Goal: Information Seeking & Learning: Check status

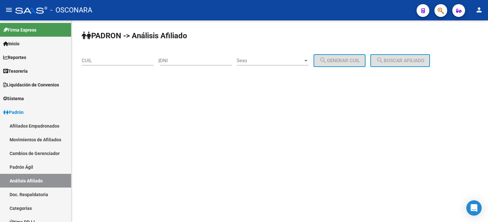
click at [195, 63] on input "DNI" at bounding box center [196, 61] width 72 height 6
paste input "34.137096"
type input "34137095"
click at [175, 62] on input "34137095" at bounding box center [196, 61] width 72 height 6
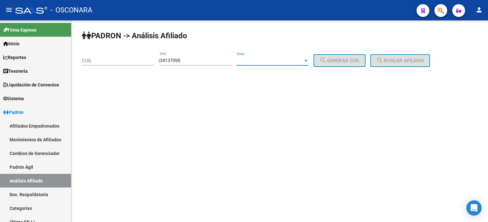
click at [297, 59] on span "Sexo" at bounding box center [270, 61] width 66 height 6
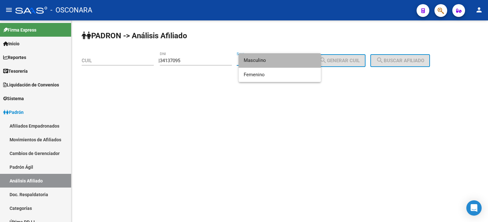
click at [297, 60] on span "Masculino" at bounding box center [280, 60] width 72 height 14
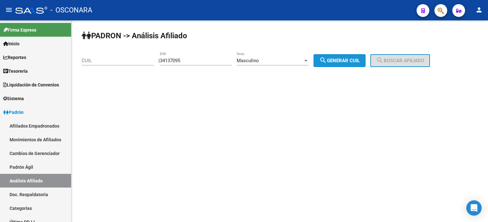
click at [336, 59] on span "search Generar CUIL" at bounding box center [340, 61] width 41 height 6
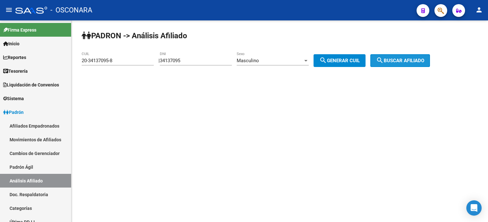
click at [384, 63] on mat-icon "search" at bounding box center [380, 60] width 8 height 8
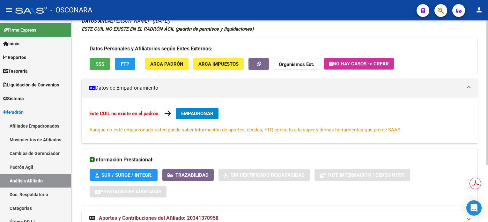
scroll to position [80, 0]
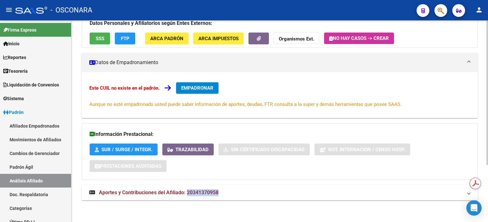
drag, startPoint x: 188, startPoint y: 192, endPoint x: 219, endPoint y: 194, distance: 31.3
click at [219, 194] on mat-panel-title "Aportes y Contribuciones del Afiliado: 20341370958" at bounding box center [275, 192] width 373 height 7
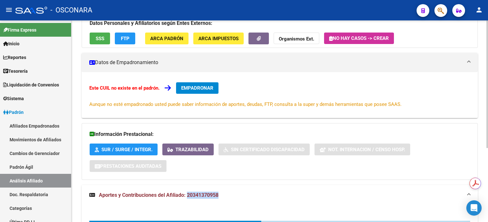
copy span "20341370958"
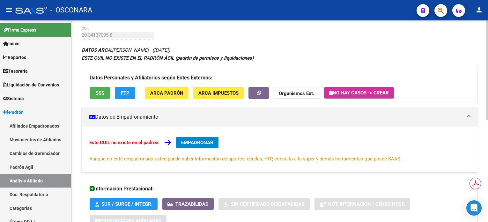
scroll to position [0, 0]
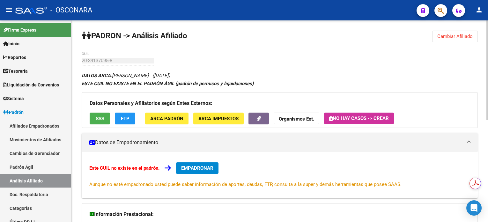
click at [449, 35] on span "Cambiar Afiliado" at bounding box center [455, 37] width 35 height 6
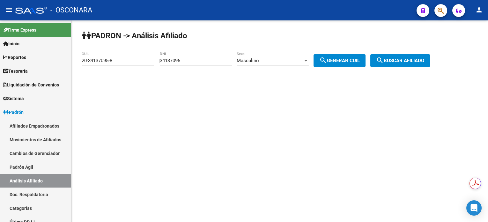
click at [280, 58] on div "Masculino" at bounding box center [270, 61] width 66 height 6
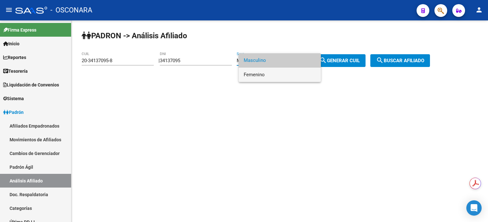
click at [277, 77] on span "Femenino" at bounding box center [280, 75] width 72 height 14
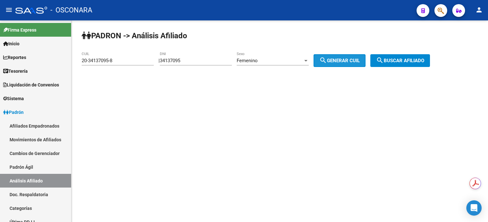
click at [349, 56] on button "search Generar CUIL" at bounding box center [340, 60] width 52 height 13
click at [398, 54] on button "search Buscar afiliado" at bounding box center [401, 60] width 60 height 13
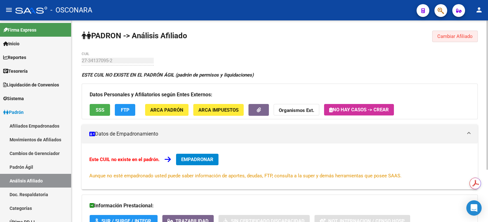
click at [438, 40] on button "Cambiar Afiliado" at bounding box center [456, 36] width 46 height 11
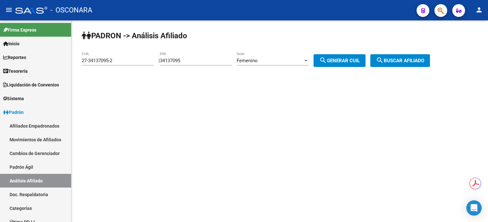
click at [258, 62] on span "Femenino" at bounding box center [247, 61] width 21 height 6
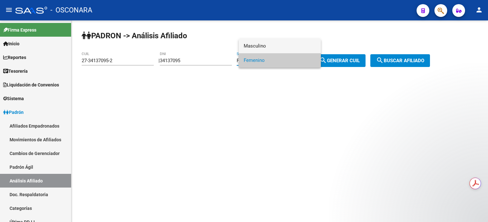
click at [265, 48] on span "Masculino" at bounding box center [280, 46] width 72 height 14
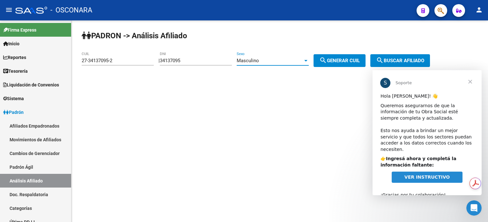
click at [346, 58] on span "search Generar CUIL" at bounding box center [340, 61] width 41 height 6
type input "20-34137095-8"
click at [470, 83] on span "Cerrar" at bounding box center [470, 81] width 23 height 23
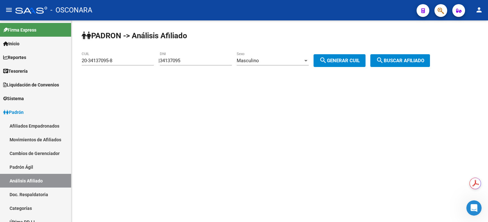
click at [416, 54] on button "search Buscar afiliado" at bounding box center [401, 60] width 60 height 13
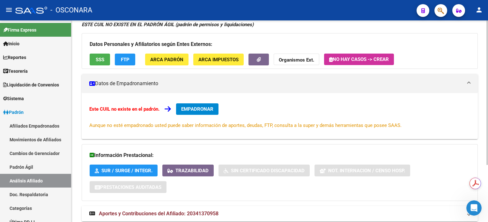
scroll to position [80, 0]
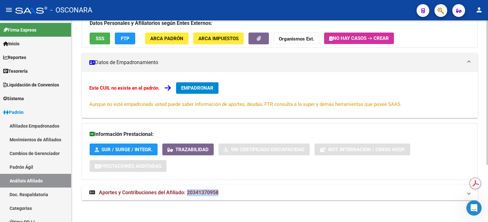
drag, startPoint x: 187, startPoint y: 193, endPoint x: 220, endPoint y: 197, distance: 33.4
click at [220, 197] on mat-expansion-panel-header "Aportes y Contribuciones del Afiliado: 20341370958" at bounding box center [280, 192] width 396 height 15
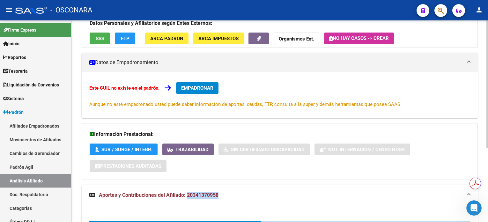
copy span "20341370958"
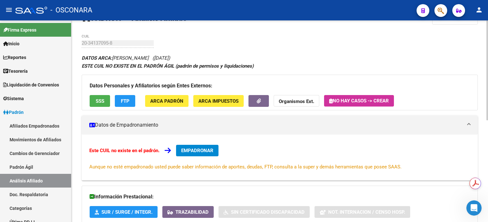
scroll to position [0, 0]
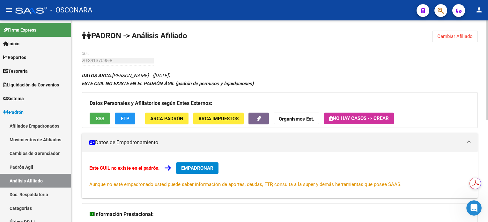
click at [444, 41] on button "Cambiar Afiliado" at bounding box center [456, 36] width 46 height 11
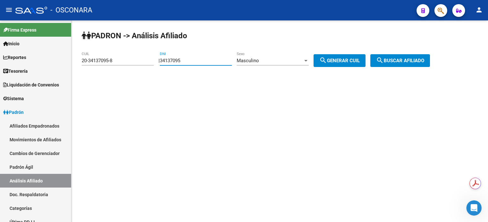
drag, startPoint x: 207, startPoint y: 61, endPoint x: 143, endPoint y: 61, distance: 63.5
click at [143, 61] on app-analisis-afiliado "PADRON -> Análisis Afiliado 20-34137095-8 CUIL | 34137095 DNI Masculino Sexo se…" at bounding box center [258, 61] width 353 height 6
paste input ".137096"
click at [173, 62] on input "34.137096" at bounding box center [196, 61] width 72 height 6
type input "34137096"
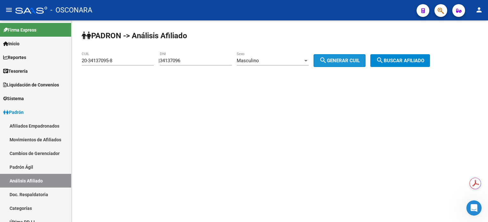
click at [342, 62] on span "search Generar CUIL" at bounding box center [340, 61] width 41 height 6
type input "20-34137096-6"
drag, startPoint x: 395, startPoint y: 61, endPoint x: 385, endPoint y: 71, distance: 14.2
click at [395, 61] on span "search Buscar afiliado" at bounding box center [400, 61] width 48 height 6
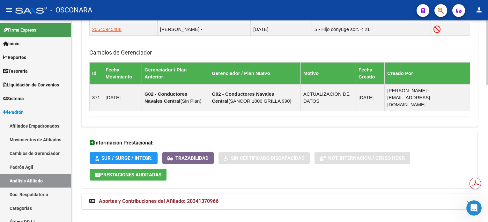
scroll to position [426, 0]
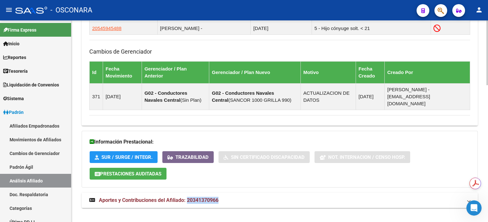
drag, startPoint x: 229, startPoint y: 193, endPoint x: 187, endPoint y: 191, distance: 41.9
click at [187, 197] on mat-panel-title "Aportes y Contribuciones del Afiliado: 20341370966" at bounding box center [275, 200] width 373 height 7
copy span "20341370966"
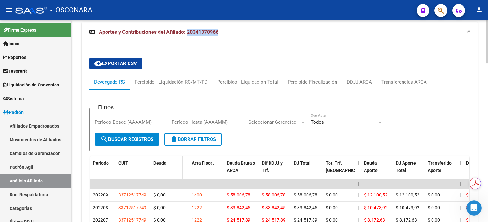
scroll to position [639, 0]
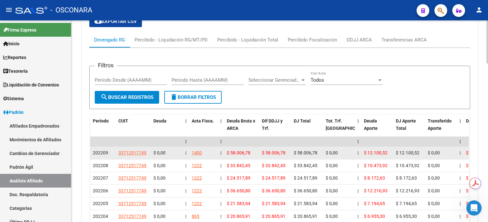
click at [127, 149] on app-link-go-to "33712517749" at bounding box center [132, 152] width 28 height 7
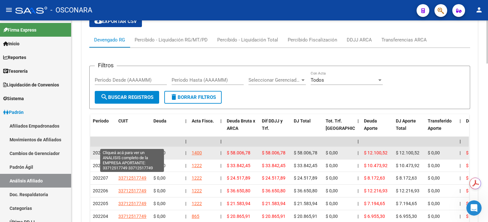
click at [127, 150] on span "33712517749" at bounding box center [132, 152] width 28 height 5
type textarea "33712517749"
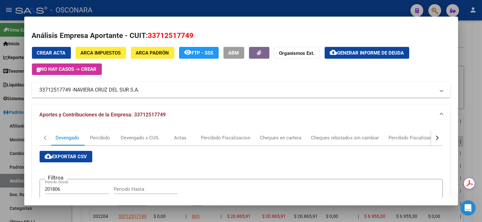
click at [473, 35] on div at bounding box center [241, 111] width 482 height 222
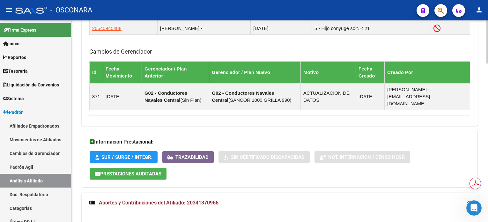
scroll to position [341, 0]
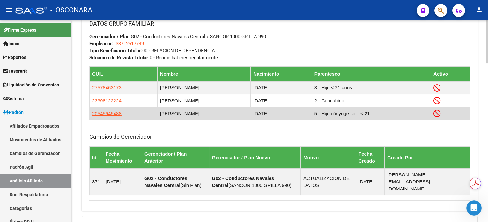
drag, startPoint x: 140, startPoint y: 112, endPoint x: 231, endPoint y: 112, distance: 90.3
click at [231, 112] on tr "20545945488 [PERSON_NAME] - [DATE] 5 - Hijo cónyuge solt. < 21" at bounding box center [280, 113] width 381 height 13
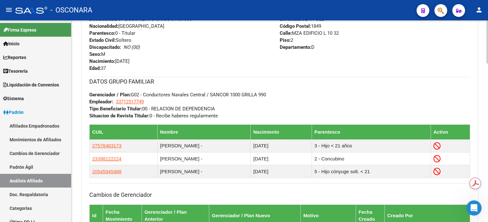
scroll to position [298, 0]
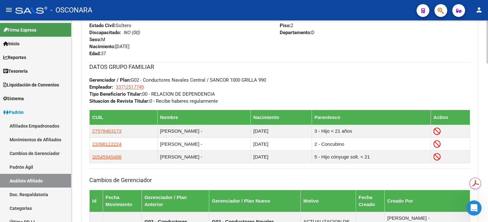
drag, startPoint x: 125, startPoint y: 145, endPoint x: 88, endPoint y: 144, distance: 37.0
click at [88, 144] on div "Enviar Credencial Digital remove_red_eye Movimientos Sin Certificado Discapacid…" at bounding box center [280, 68] width 396 height 362
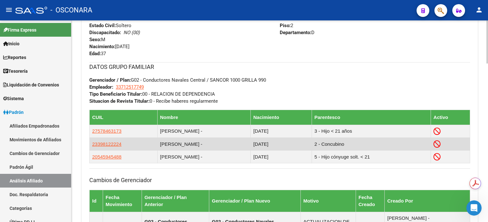
click at [135, 144] on td "23398122224" at bounding box center [124, 144] width 68 height 13
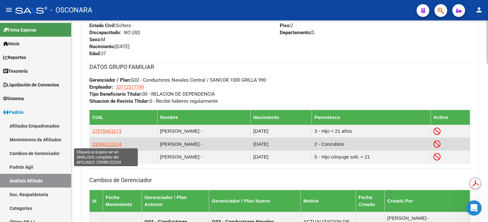
drag, startPoint x: 127, startPoint y: 146, endPoint x: 92, endPoint y: 145, distance: 34.5
click at [92, 145] on td "23398122224" at bounding box center [124, 144] width 68 height 13
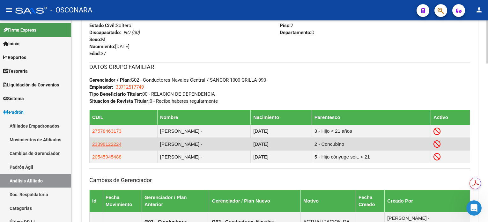
copy span "23398122224"
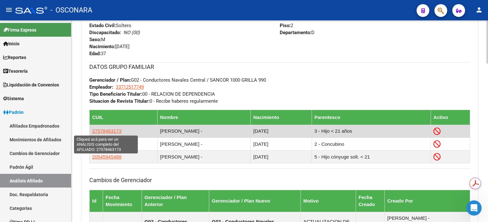
drag, startPoint x: 125, startPoint y: 131, endPoint x: 92, endPoint y: 131, distance: 32.9
click at [92, 131] on td "27578463173" at bounding box center [124, 131] width 68 height 13
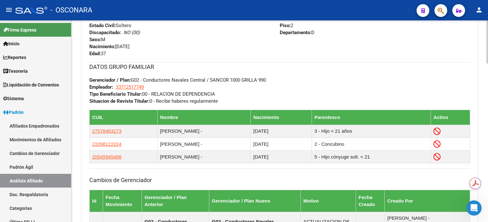
copy span "27578463173"
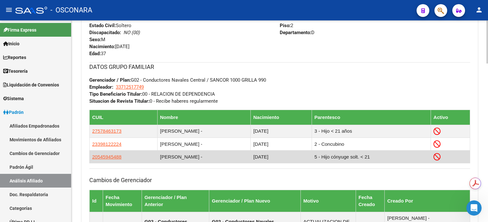
drag, startPoint x: 119, startPoint y: 154, endPoint x: 91, endPoint y: 158, distance: 28.3
click at [91, 158] on td "20545945488" at bounding box center [124, 157] width 68 height 13
copy span "20545945488"
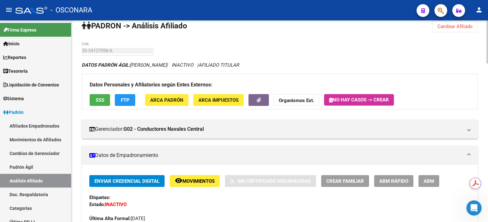
scroll to position [0, 0]
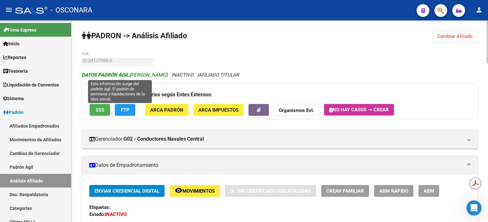
click at [134, 74] on span "DATOS PADRÓN ÁGIL: [PERSON_NAME]" at bounding box center [124, 75] width 85 height 6
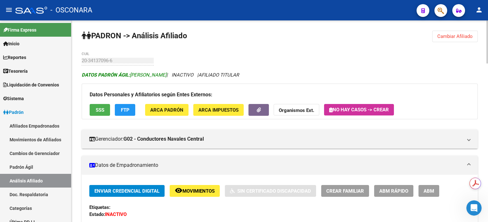
click at [134, 74] on span "DATOS PADRÓN ÁGIL: [PERSON_NAME]" at bounding box center [124, 75] width 85 height 6
copy span "[PERSON_NAME]"
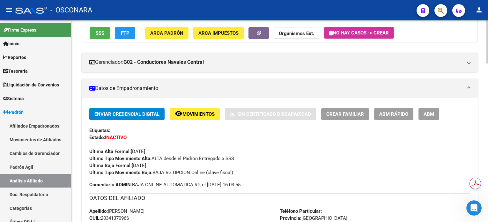
scroll to position [128, 0]
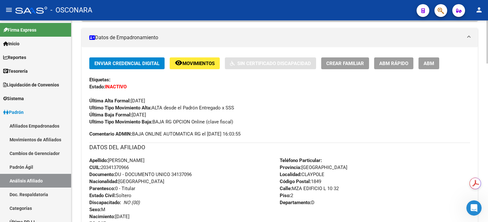
click at [117, 166] on span "CUIL: 20341370966" at bounding box center [109, 168] width 40 height 6
copy span "20341370966"
